Goal: Entertainment & Leisure: Consume media (video, audio)

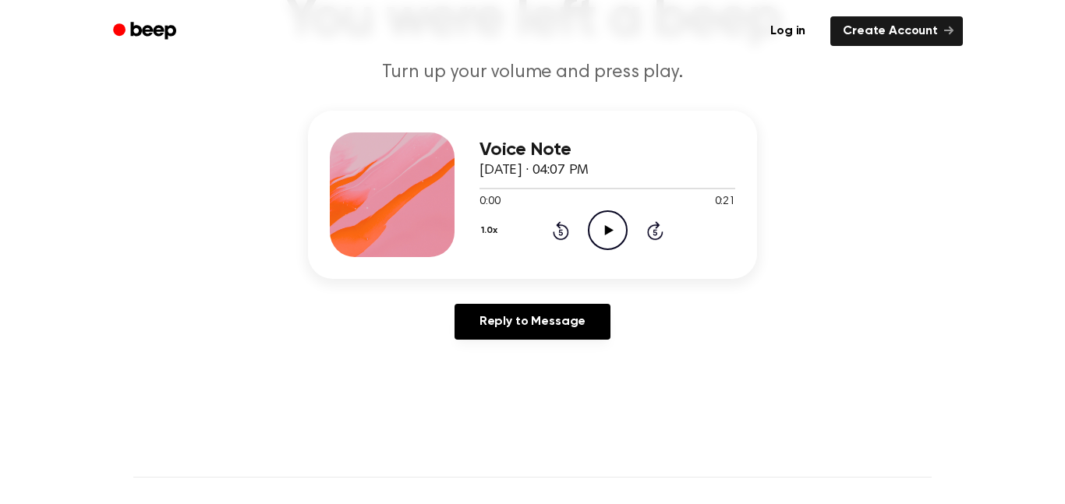
click at [604, 232] on icon "Play Audio" at bounding box center [608, 230] width 40 height 40
click at [609, 232] on icon at bounding box center [608, 230] width 9 height 10
click at [606, 230] on icon "Pause Audio" at bounding box center [608, 230] width 40 height 40
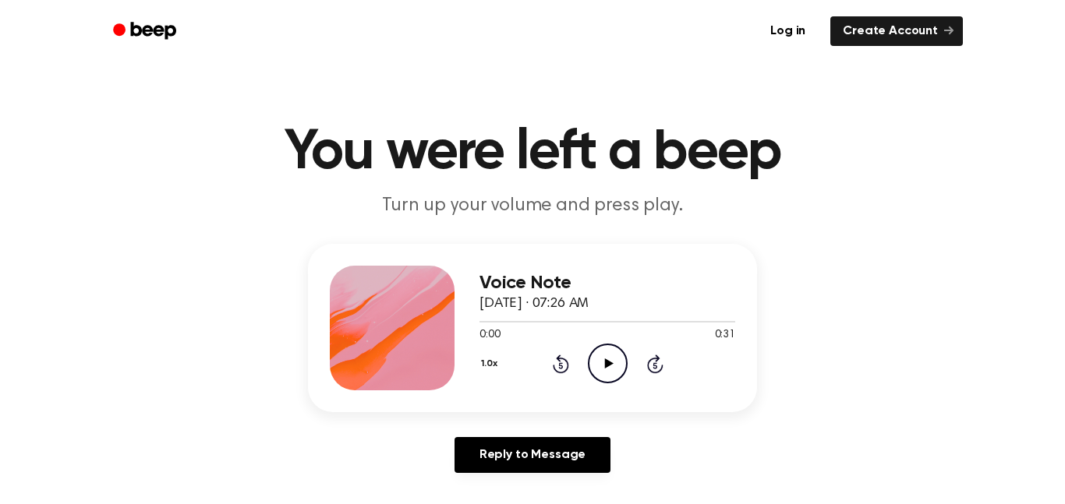
click at [606, 352] on icon "Play Audio" at bounding box center [608, 364] width 40 height 40
click at [610, 354] on icon "Play Audio" at bounding box center [608, 364] width 40 height 40
click at [596, 354] on icon "Play Audio" at bounding box center [608, 364] width 40 height 40
click at [616, 371] on icon "Play Audio" at bounding box center [608, 364] width 40 height 40
click at [604, 354] on icon "Play Audio" at bounding box center [608, 364] width 40 height 40
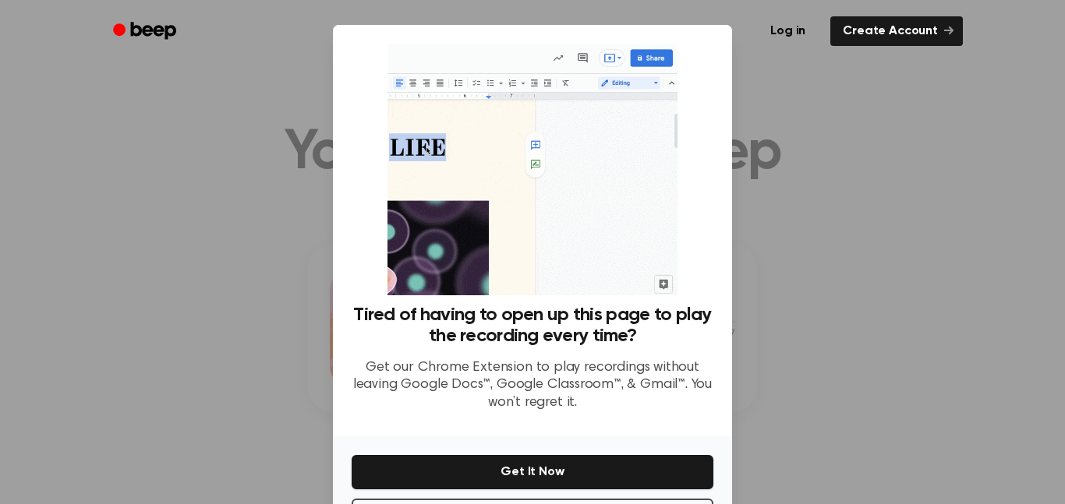
click at [937, 152] on div at bounding box center [532, 252] width 1065 height 504
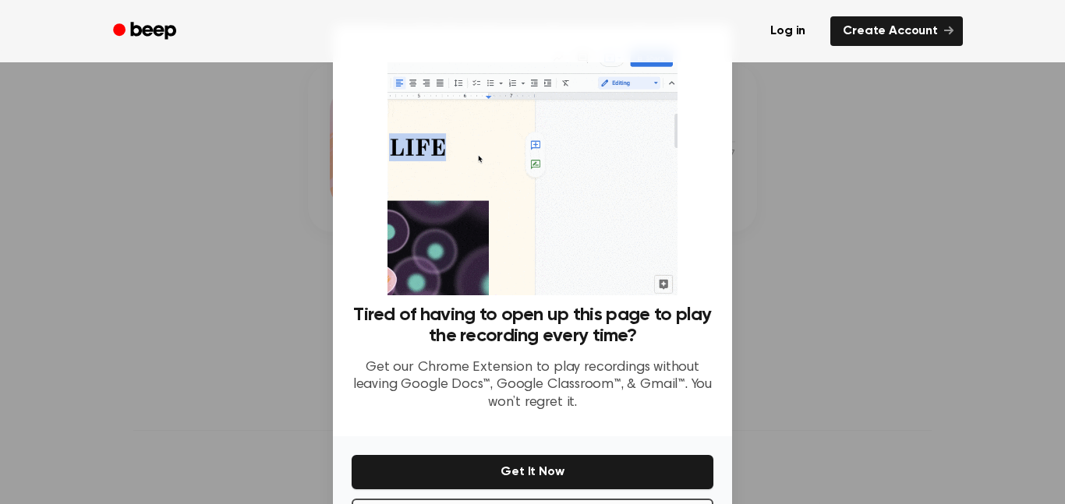
scroll to position [63, 0]
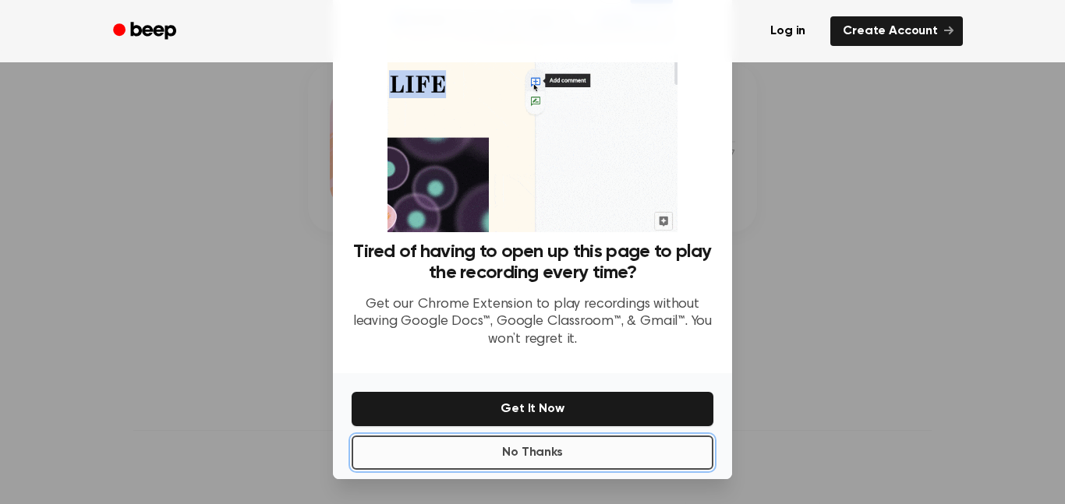
click at [403, 465] on button "No Thanks" at bounding box center [533, 453] width 362 height 34
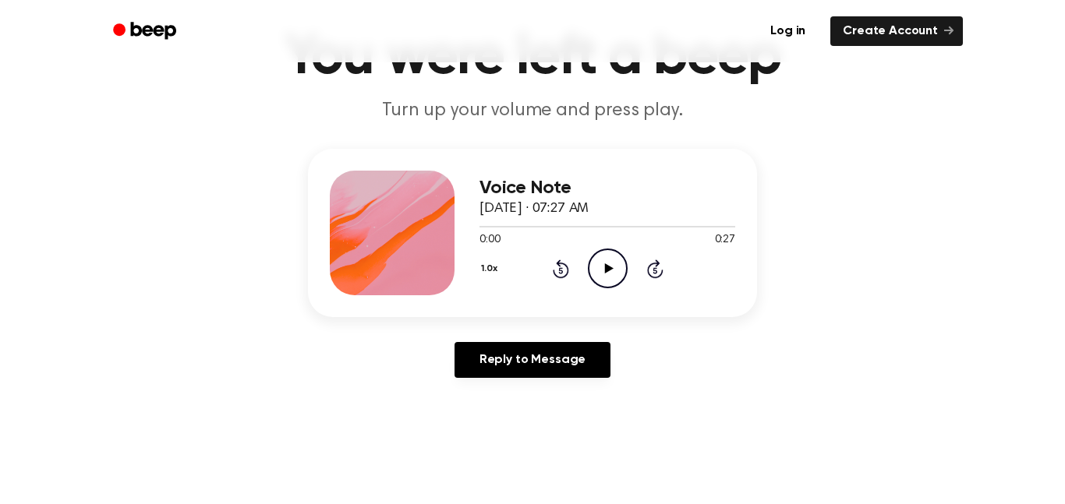
scroll to position [58, 0]
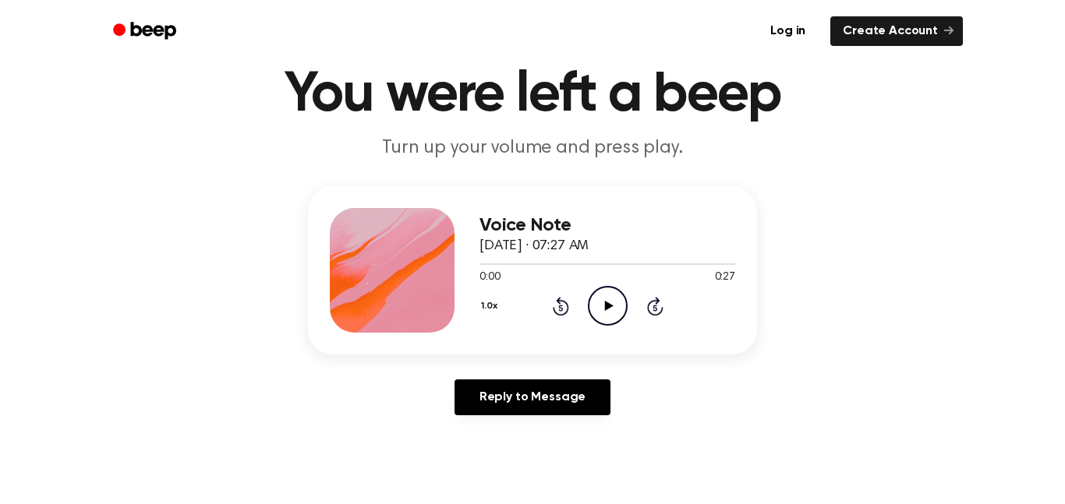
click at [610, 307] on icon at bounding box center [608, 306] width 9 height 10
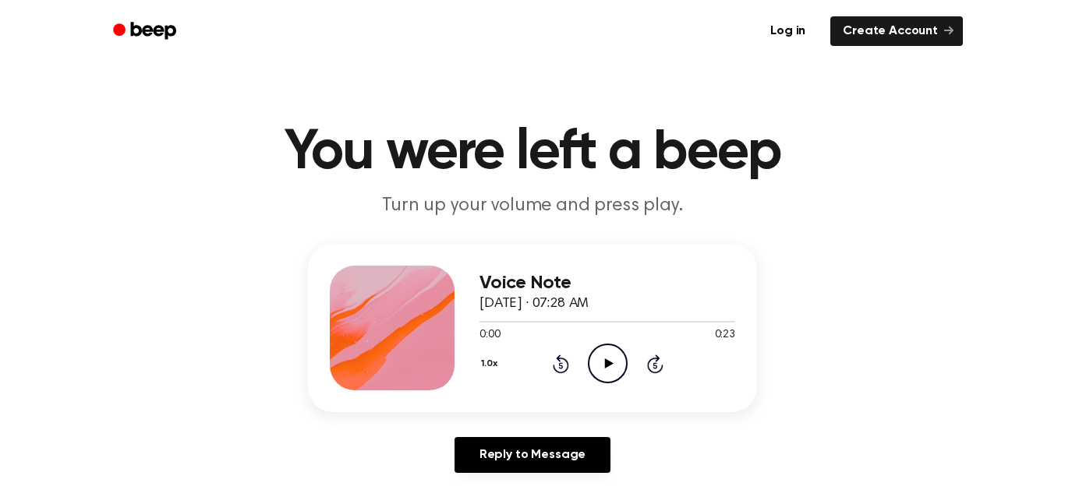
click at [599, 350] on icon "Play Audio" at bounding box center [608, 364] width 40 height 40
